Goal: Task Accomplishment & Management: Complete application form

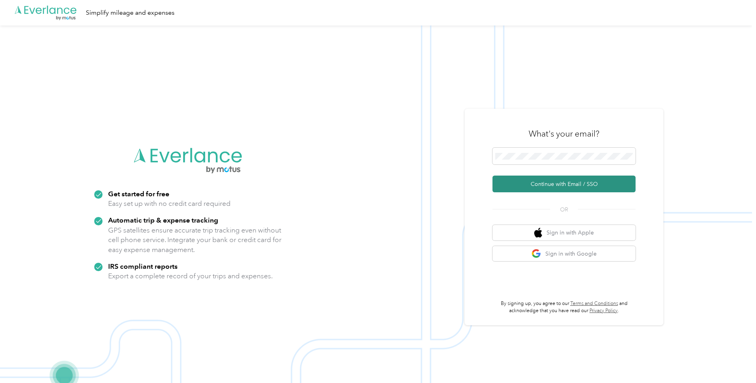
click at [517, 183] on button "Continue with Email / SSO" at bounding box center [564, 183] width 143 height 17
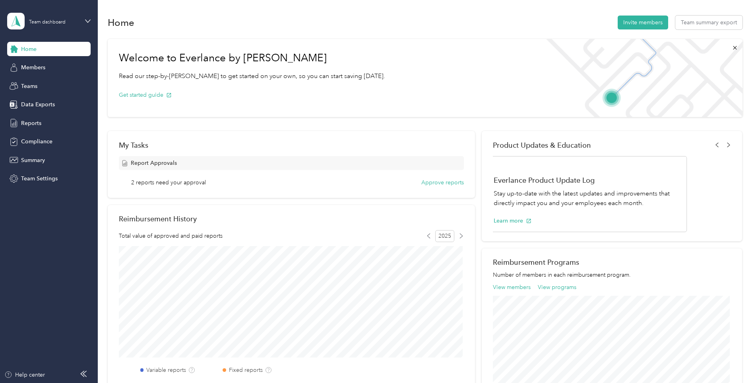
click at [53, 16] on div "Team dashboard" at bounding box center [43, 21] width 72 height 17
click at [51, 66] on div "Team dashboard" at bounding box center [36, 65] width 44 height 8
click at [34, 123] on span "Reports" at bounding box center [31, 123] width 20 height 8
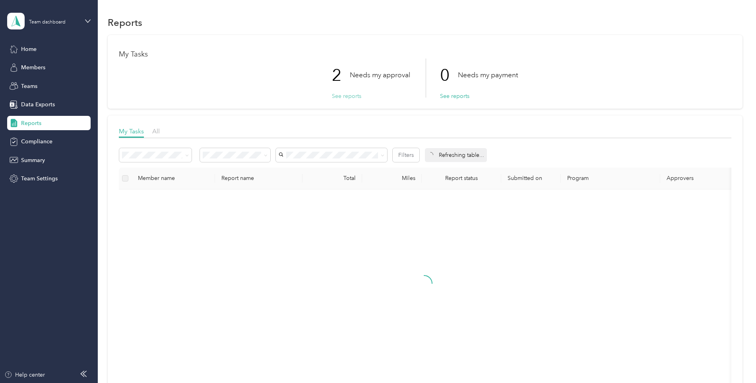
click at [338, 98] on button "See reports" at bounding box center [346, 96] width 29 height 8
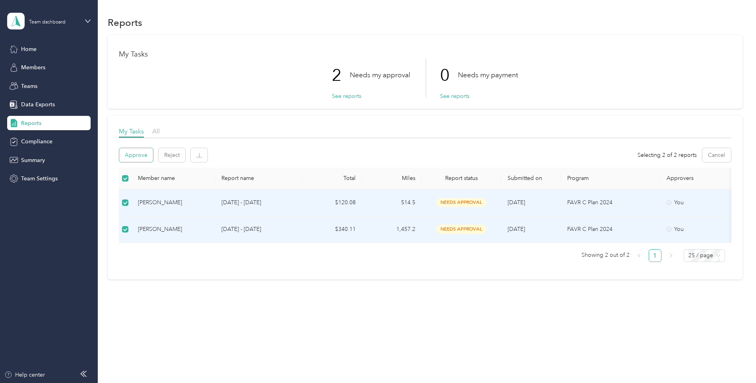
click at [141, 153] on button "Approve" at bounding box center [136, 155] width 34 height 14
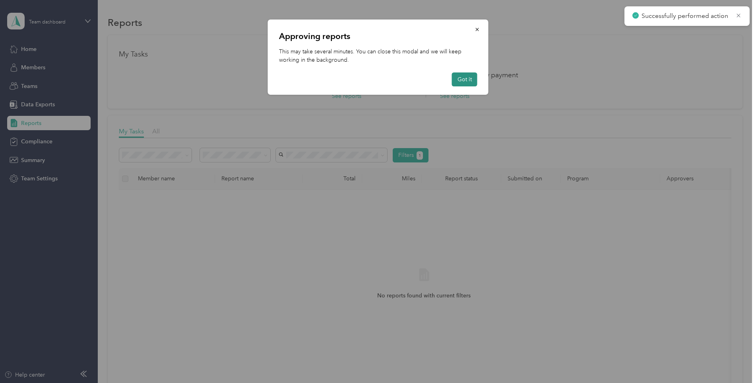
click at [468, 78] on button "Got it" at bounding box center [464, 79] width 25 height 14
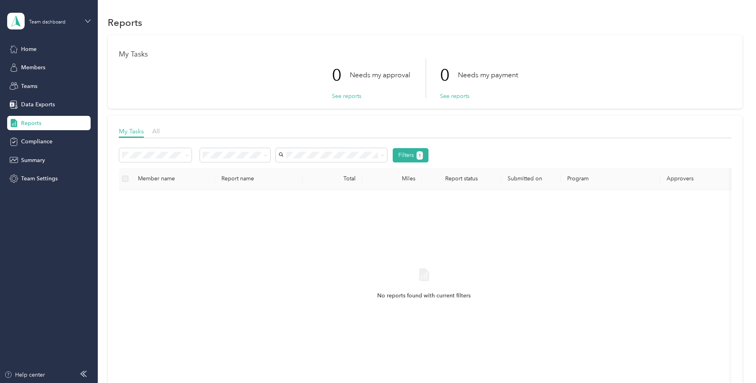
click at [88, 18] on icon at bounding box center [88, 21] width 6 height 6
click at [53, 83] on div "Personal dashboard" at bounding box center [39, 82] width 50 height 8
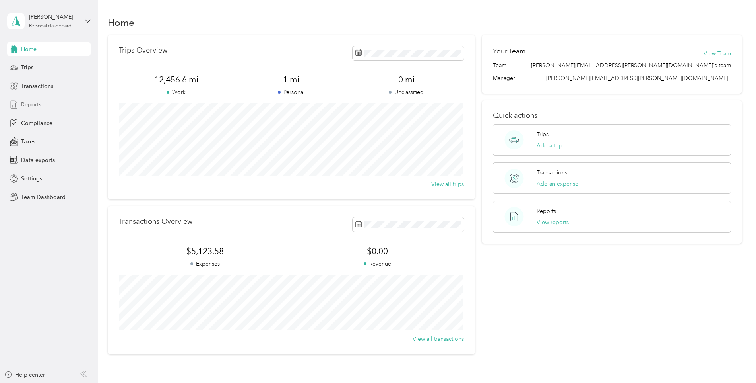
click at [33, 104] on span "Reports" at bounding box center [31, 104] width 20 height 8
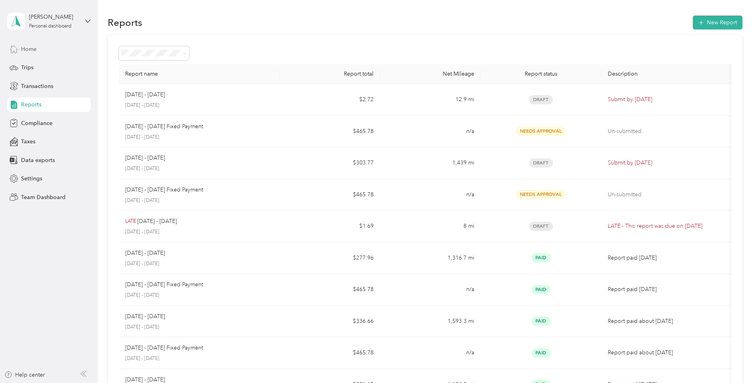
click at [29, 49] on span "Home" at bounding box center [29, 49] width 16 height 8
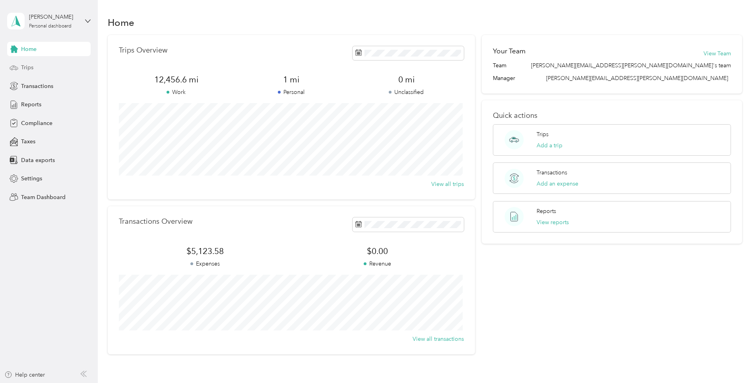
click at [28, 64] on span "Trips" at bounding box center [27, 67] width 12 height 8
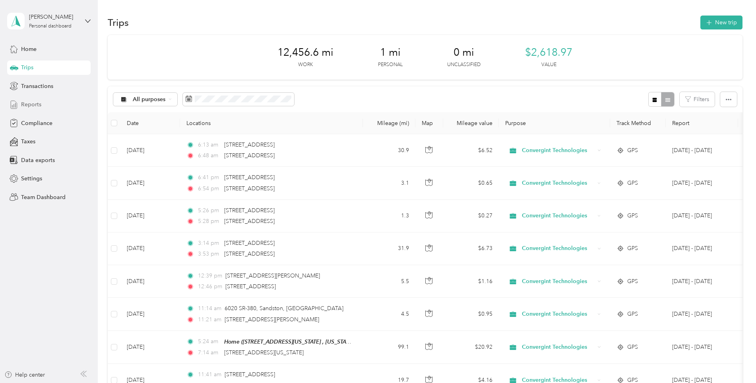
click at [42, 104] on div "Reports" at bounding box center [49, 104] width 84 height 14
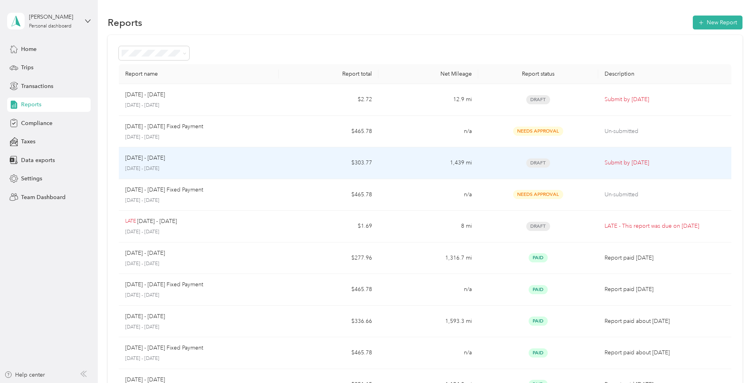
click at [543, 161] on span "Draft" at bounding box center [539, 162] width 24 height 9
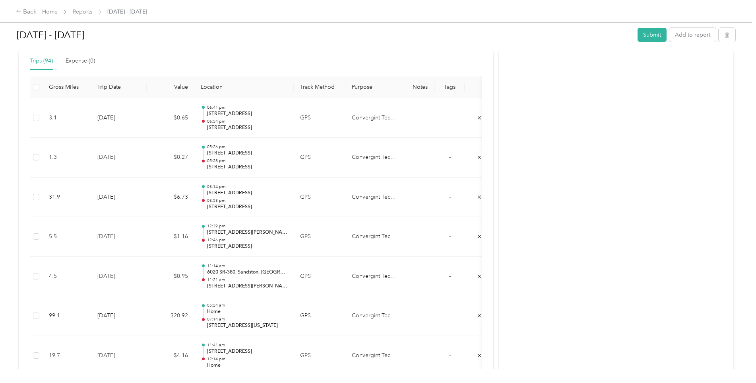
scroll to position [80, 0]
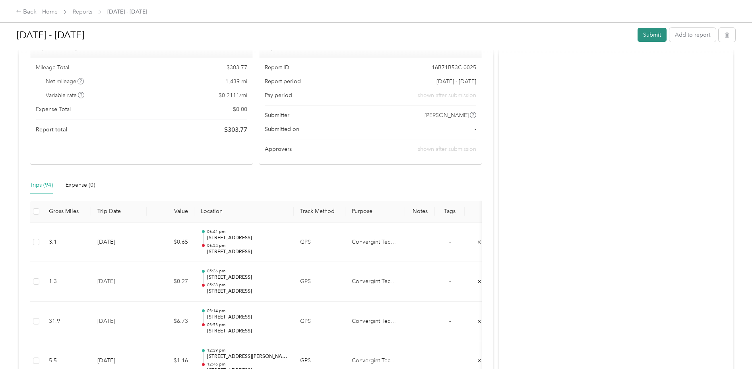
click at [652, 36] on button "Submit" at bounding box center [652, 35] width 29 height 14
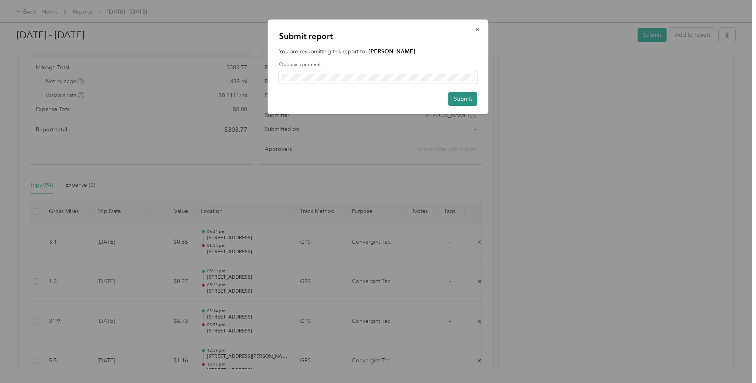
click at [465, 97] on button "Submit" at bounding box center [463, 99] width 29 height 14
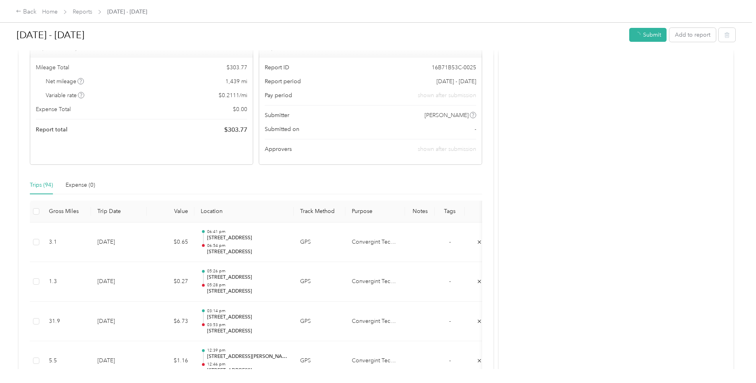
scroll to position [60, 0]
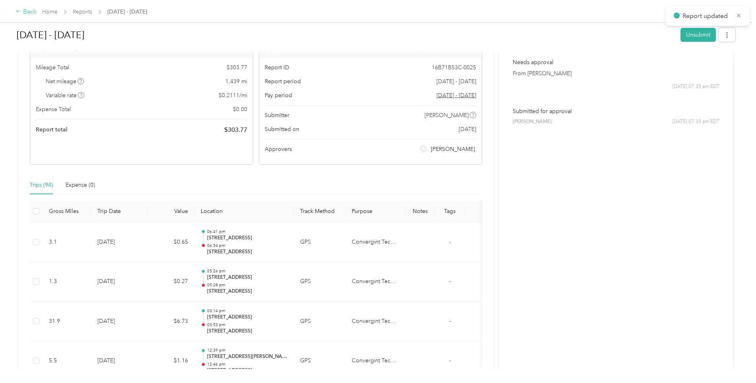
click at [17, 10] on icon at bounding box center [19, 11] width 6 height 6
